Goal: Check status: Check status

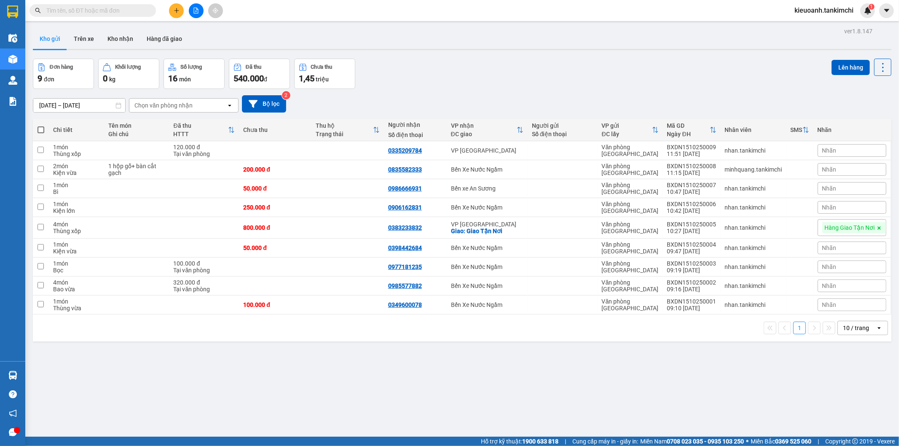
click at [122, 10] on input "text" at bounding box center [95, 10] width 99 height 9
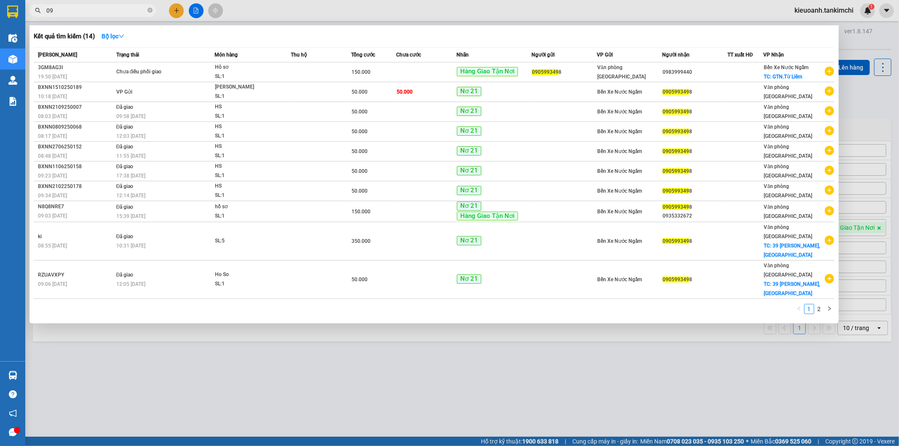
type input "0"
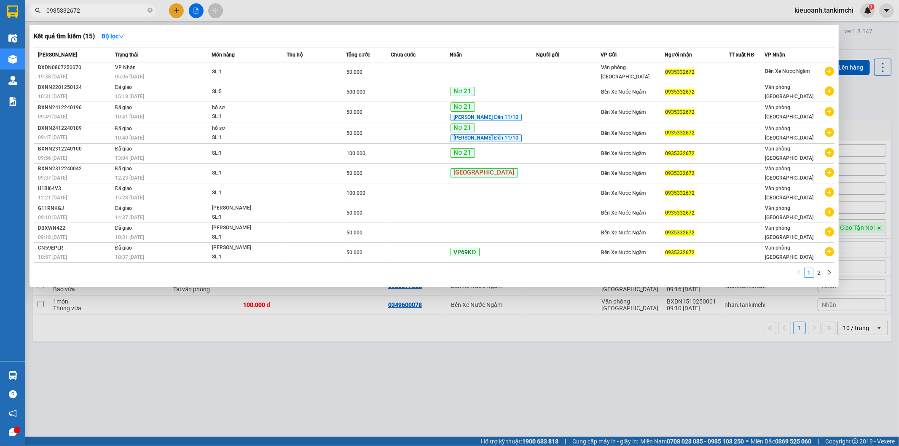
type input "0935332672"
click at [150, 10] on icon "close-circle" at bounding box center [150, 10] width 5 height 5
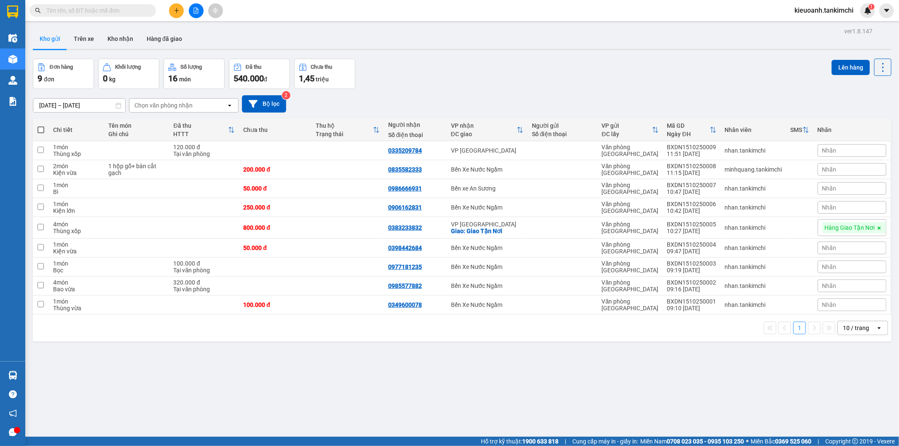
click at [142, 10] on input "text" at bounding box center [95, 10] width 99 height 9
click at [97, 13] on input "text" at bounding box center [95, 10] width 99 height 9
click at [111, 7] on input "text" at bounding box center [95, 10] width 99 height 9
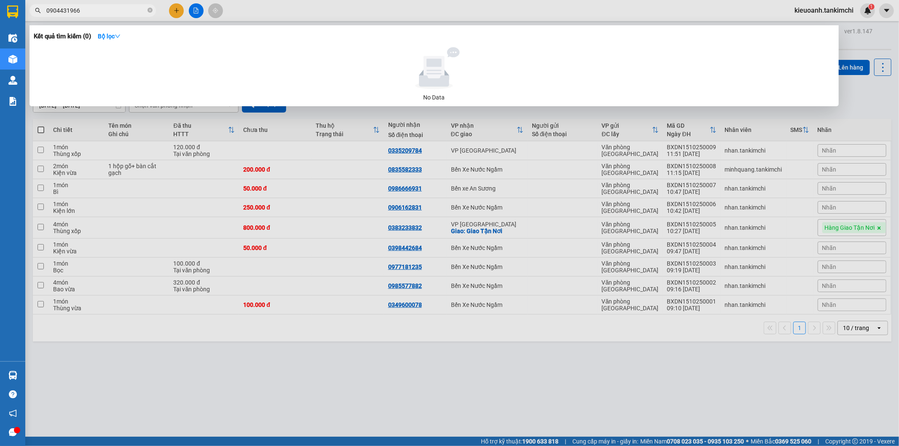
click at [313, 199] on div at bounding box center [449, 223] width 899 height 446
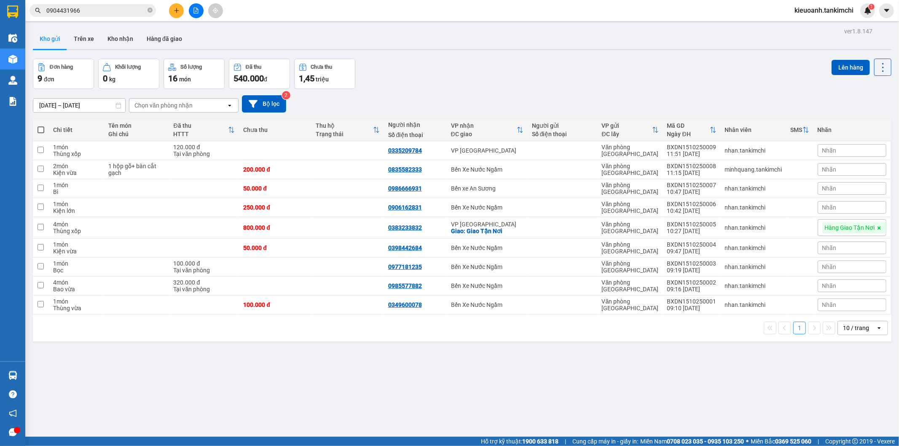
click at [125, 13] on input "0904431966" at bounding box center [95, 10] width 99 height 9
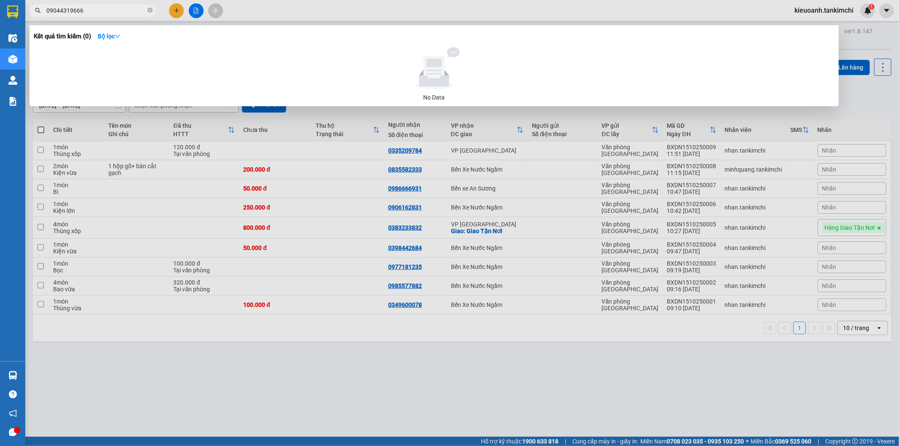
click at [125, 13] on input "09044319666" at bounding box center [95, 10] width 99 height 9
click at [115, 12] on input "09044319666" at bounding box center [95, 10] width 99 height 9
type input "0904431966"
click at [85, 7] on input "0904431966" at bounding box center [95, 10] width 99 height 9
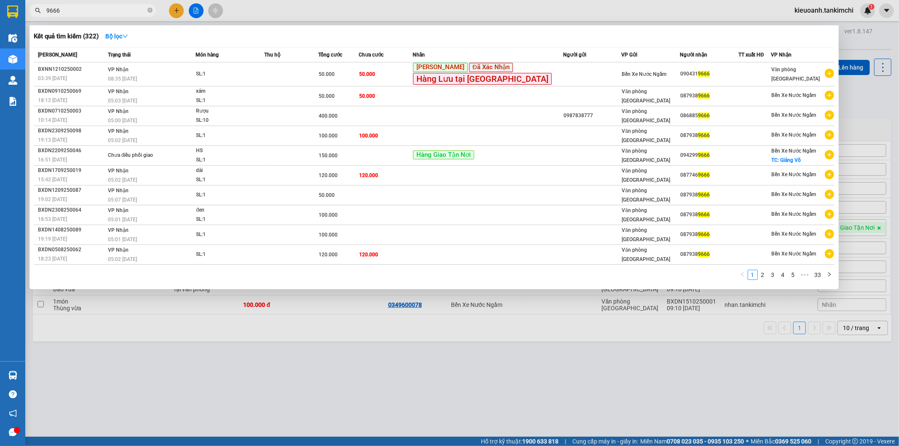
type input "9666"
click at [119, 16] on span "9666" at bounding box center [93, 10] width 126 height 13
click at [114, 9] on input "9666" at bounding box center [95, 10] width 99 height 9
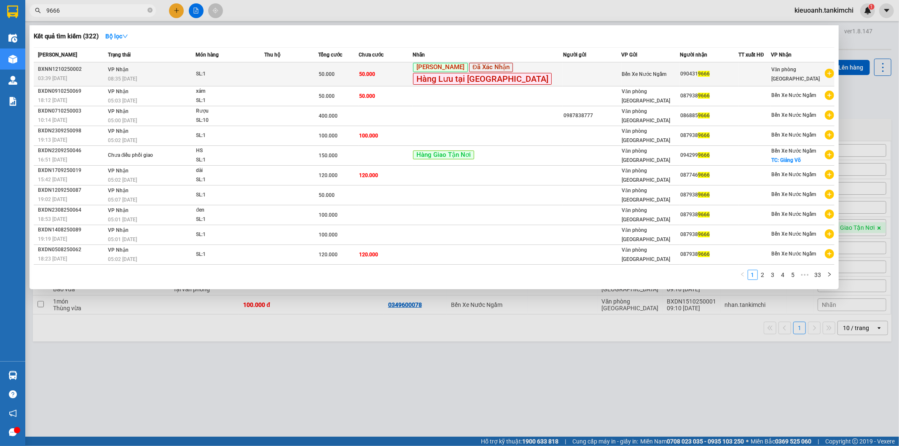
click at [105, 73] on div "BXNN1210250002" at bounding box center [71, 69] width 67 height 9
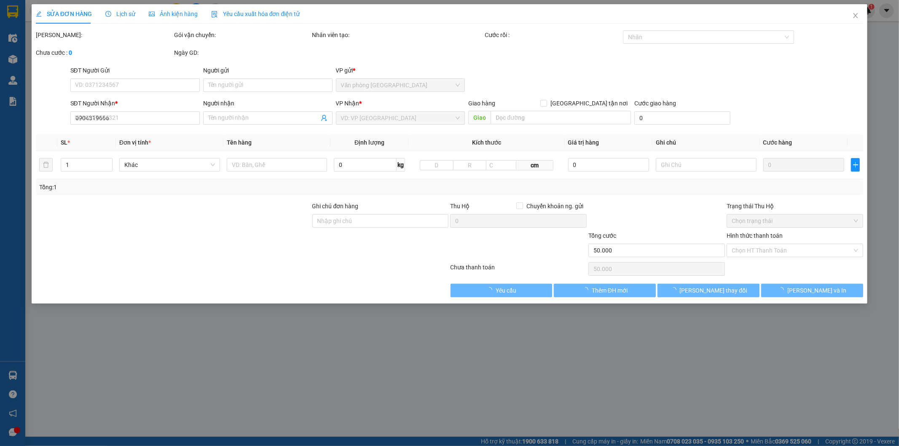
click at [115, 11] on span "Lịch sử" at bounding box center [120, 14] width 30 height 7
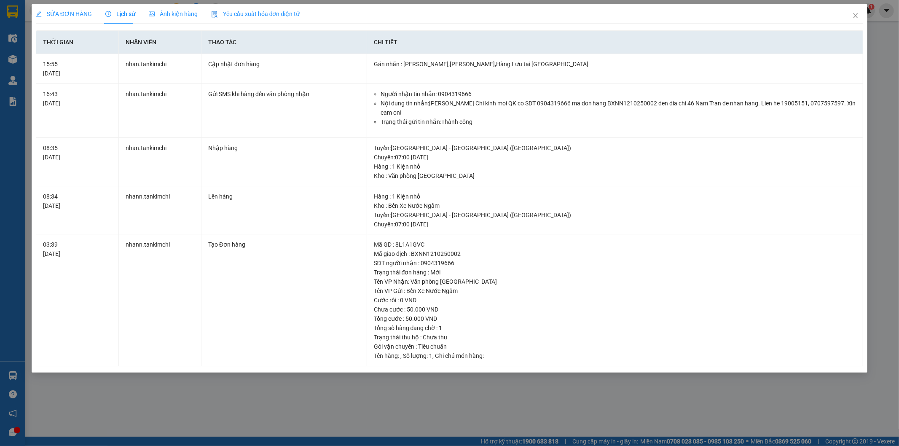
click at [285, 391] on div "SỬA ĐƠN HÀNG Lịch sử Ảnh kiện hàng Yêu cầu xuất hóa đơn điện tử Total Paid Fee …" at bounding box center [449, 223] width 899 height 446
click at [857, 16] on icon "close" at bounding box center [855, 15] width 7 height 7
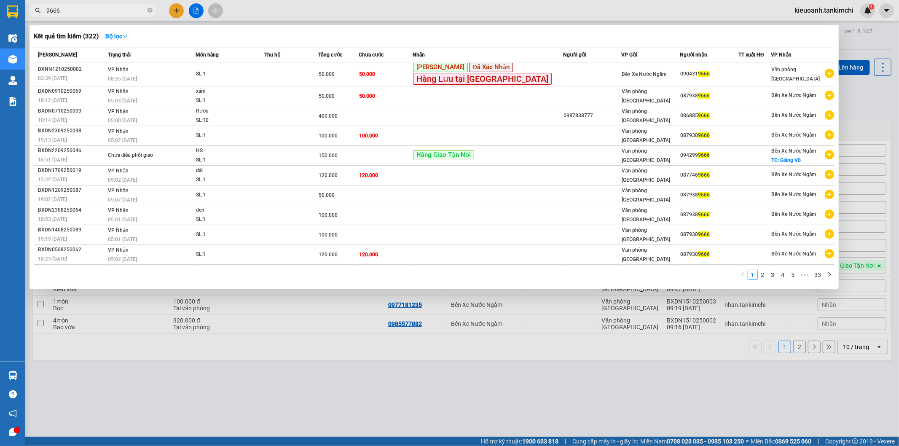
click at [111, 11] on input "9666" at bounding box center [95, 10] width 99 height 9
click at [148, 10] on icon "close-circle" at bounding box center [150, 10] width 5 height 5
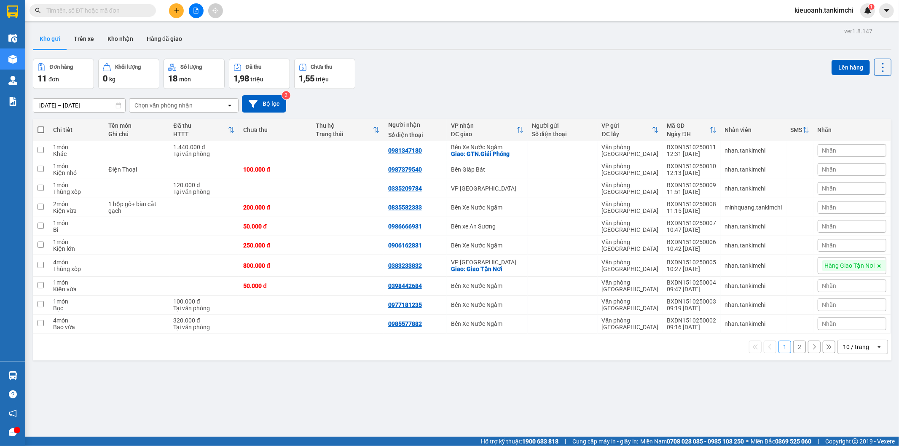
click at [125, 10] on input "text" at bounding box center [95, 10] width 99 height 9
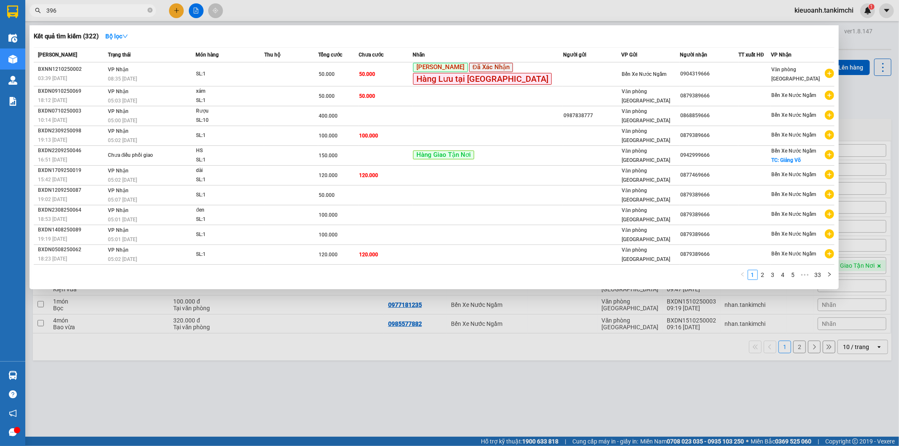
type input "3966"
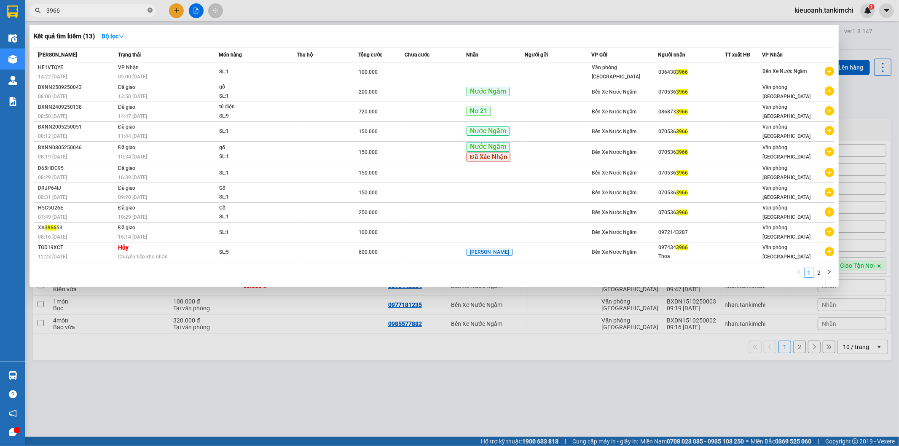
click at [150, 10] on icon "close-circle" at bounding box center [150, 10] width 5 height 5
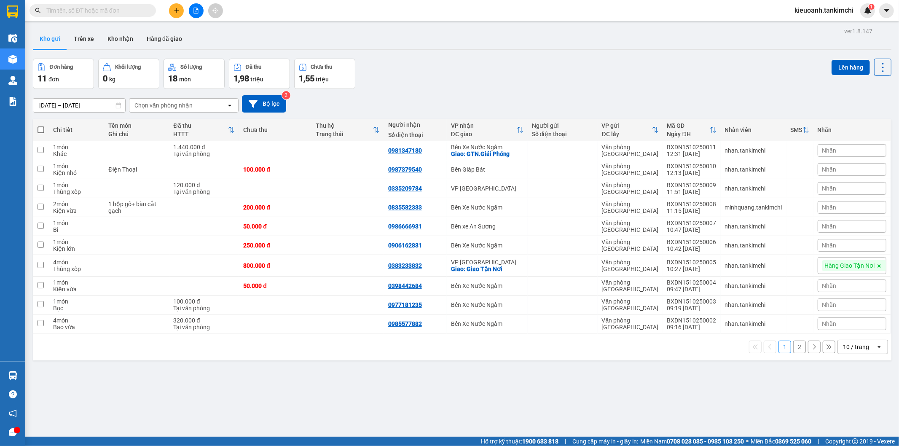
click at [129, 11] on input "text" at bounding box center [95, 10] width 99 height 9
